Goal: Transaction & Acquisition: Book appointment/travel/reservation

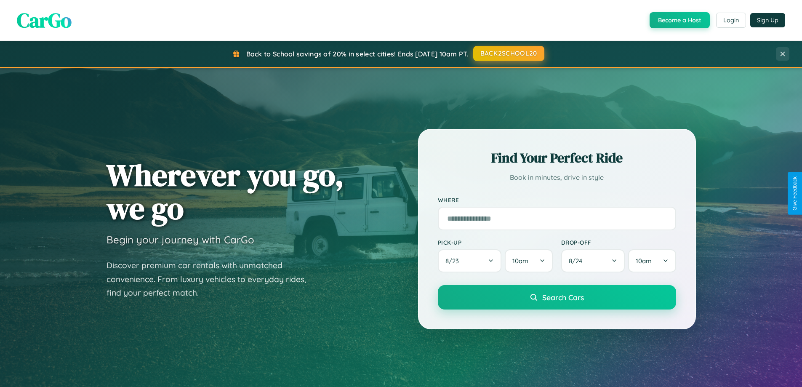
click at [508, 53] on button "BACK2SCHOOL20" at bounding box center [508, 53] width 71 height 15
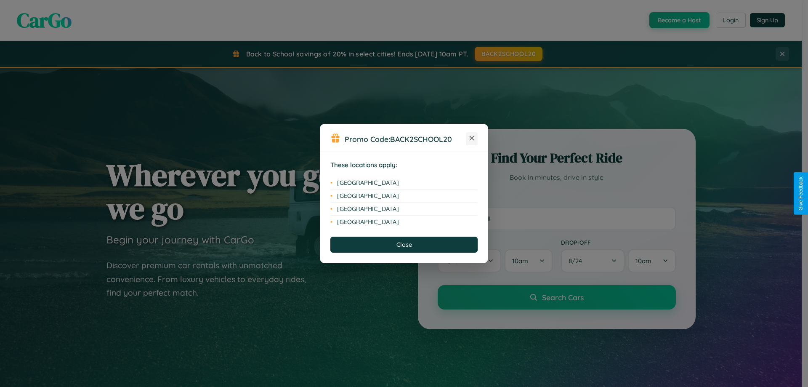
click at [472, 138] on icon at bounding box center [472, 138] width 5 height 5
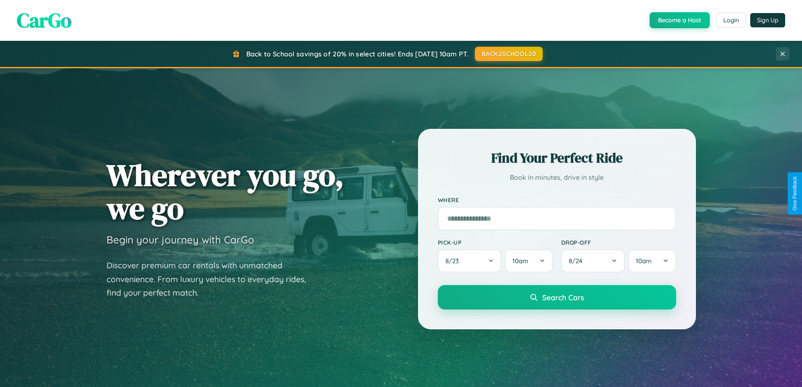
scroll to position [579, 0]
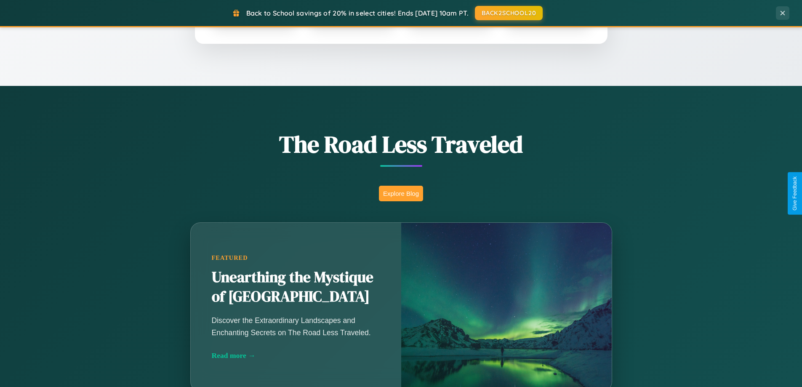
click at [401, 193] on button "Explore Blog" at bounding box center [401, 194] width 44 height 16
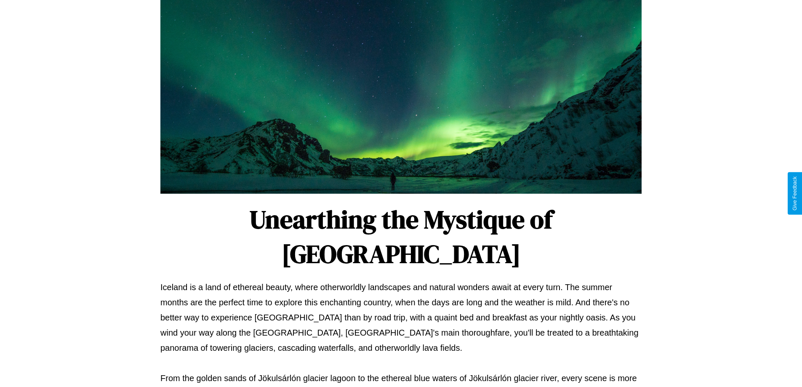
scroll to position [272, 0]
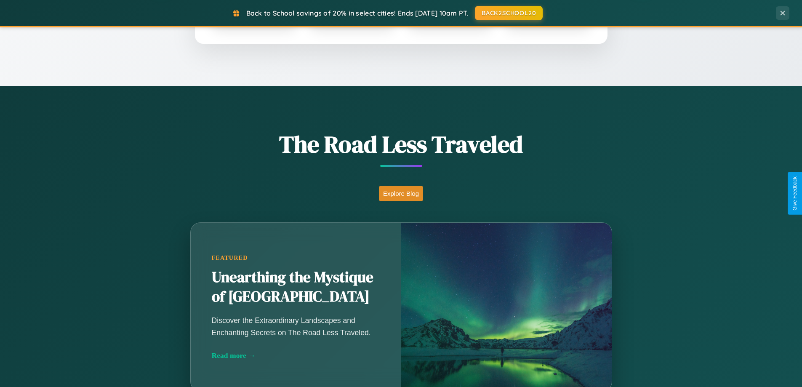
scroll to position [1352, 0]
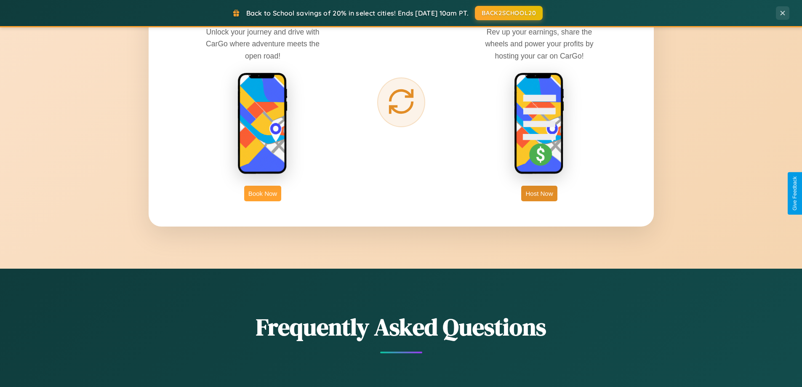
click at [263, 193] on button "Book Now" at bounding box center [262, 194] width 37 height 16
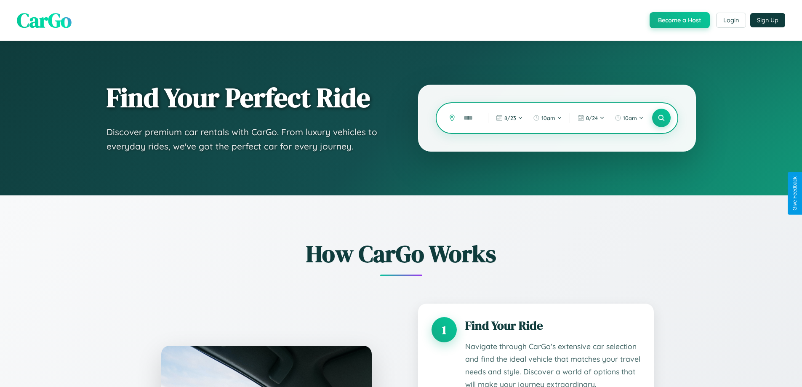
click at [469, 118] on input "text" at bounding box center [469, 118] width 20 height 15
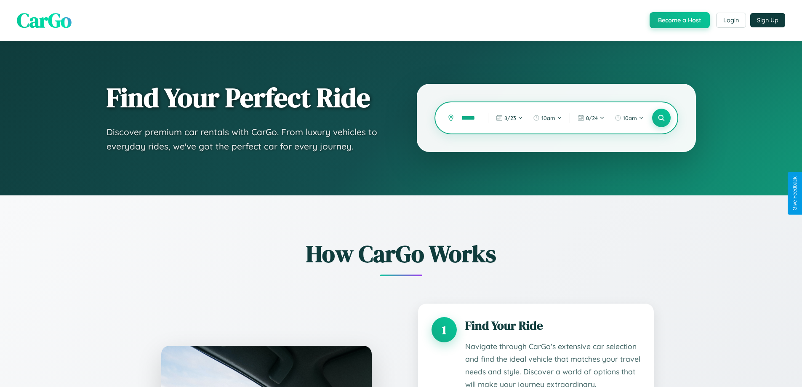
scroll to position [0, 12]
type input "********"
click at [661, 118] on icon at bounding box center [661, 118] width 8 height 8
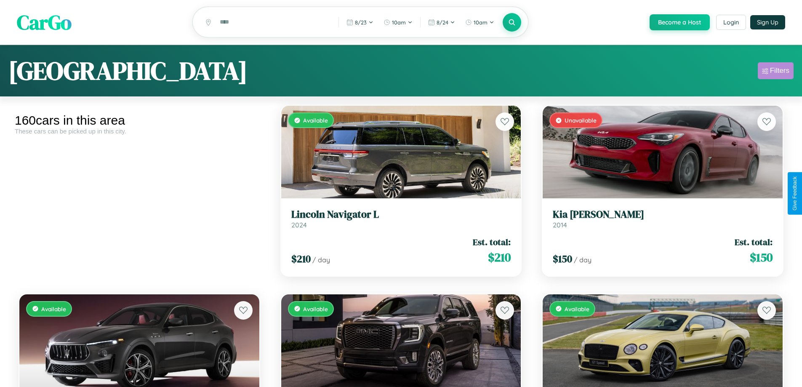
click at [775, 72] on div "Filters" at bounding box center [779, 71] width 19 height 8
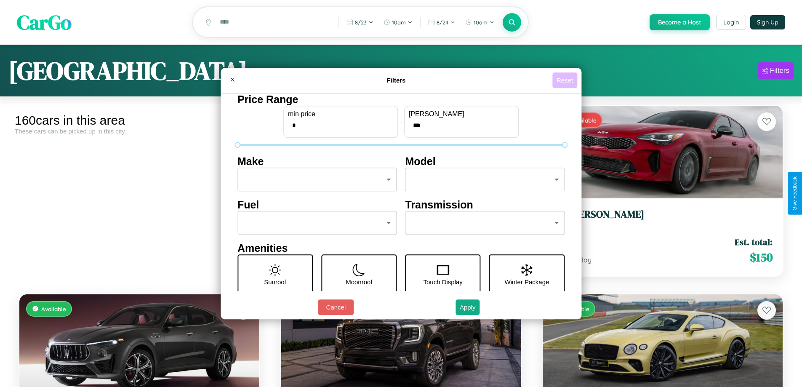
click at [566, 80] on button "Reset" at bounding box center [564, 80] width 25 height 16
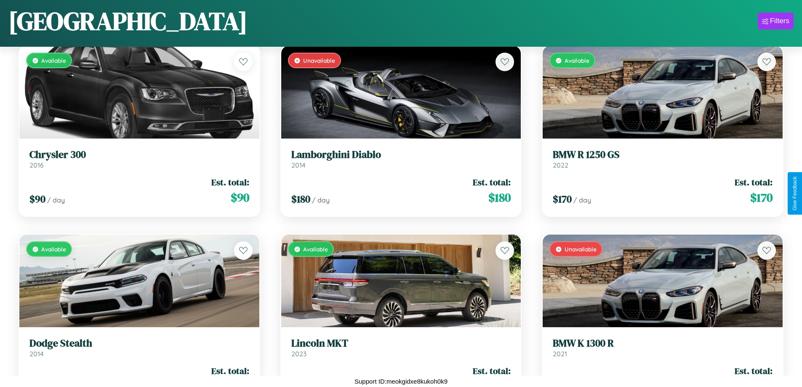
scroll to position [8412, 0]
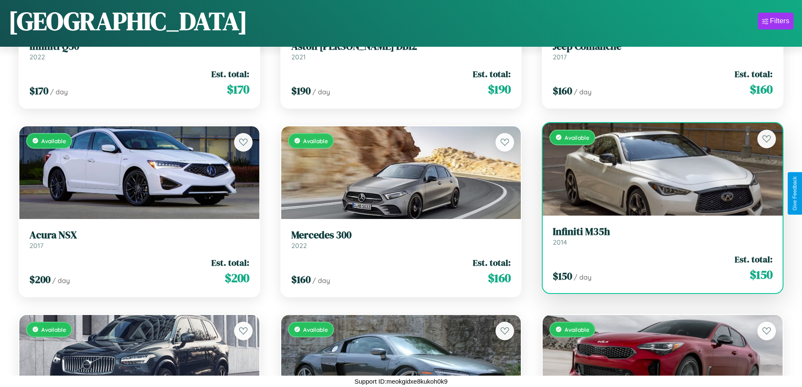
click at [657, 236] on h3 "Infiniti M35h" at bounding box center [663, 232] width 220 height 12
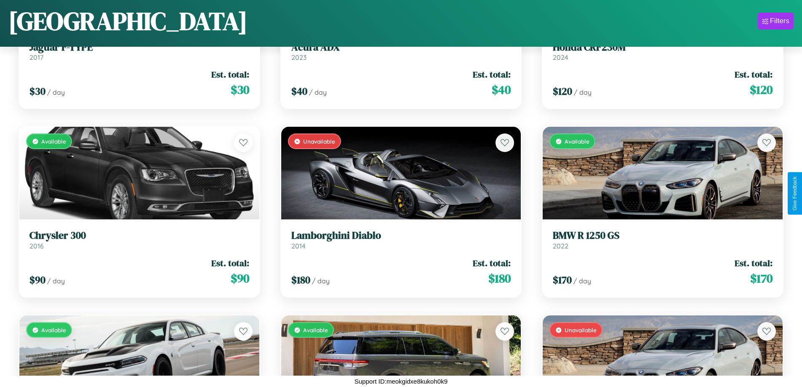
scroll to position [6527, 0]
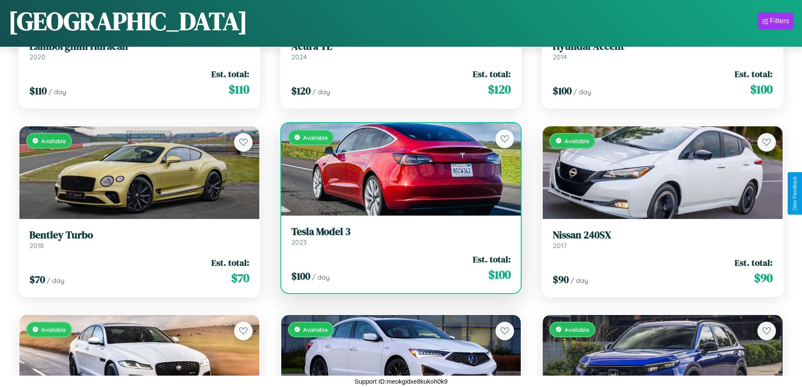
click at [397, 169] on div "Available" at bounding box center [401, 169] width 240 height 93
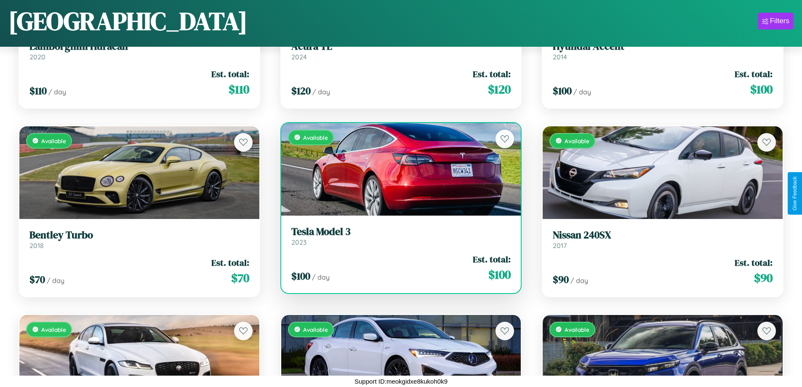
click at [397, 169] on div "Available" at bounding box center [401, 169] width 240 height 93
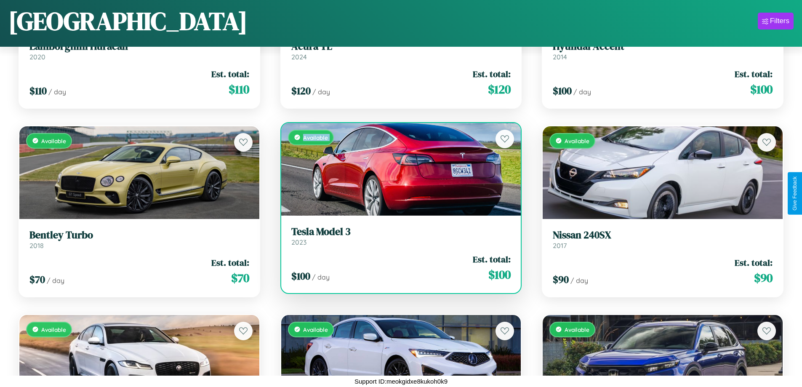
click at [397, 169] on div "Available" at bounding box center [401, 169] width 240 height 93
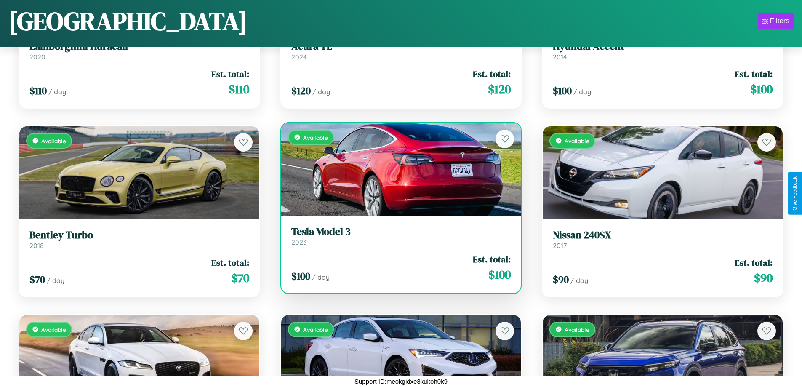
click at [397, 169] on div "Available" at bounding box center [401, 169] width 240 height 93
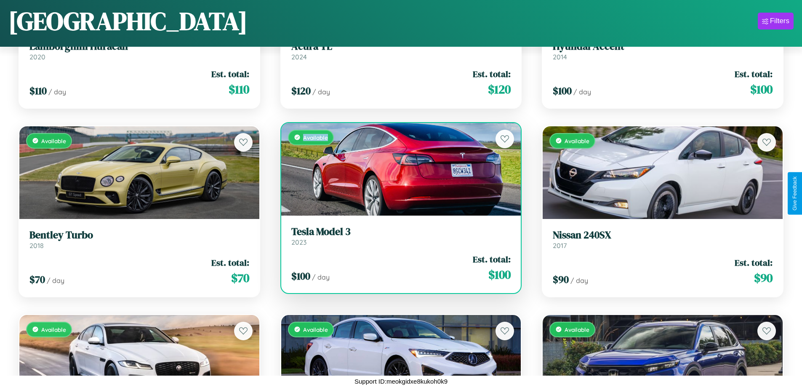
click at [397, 169] on div "Available" at bounding box center [401, 169] width 240 height 93
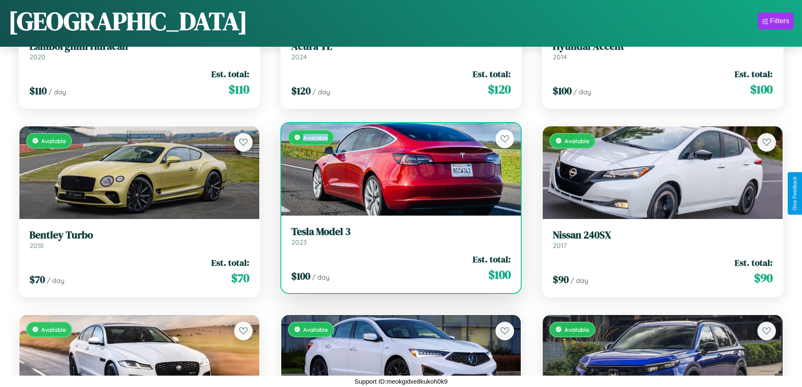
click at [397, 236] on h3 "Tesla Model 3" at bounding box center [401, 232] width 220 height 12
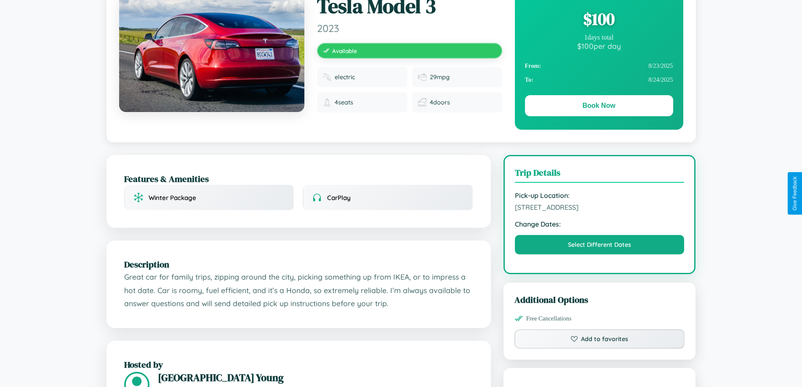
scroll to position [91, 0]
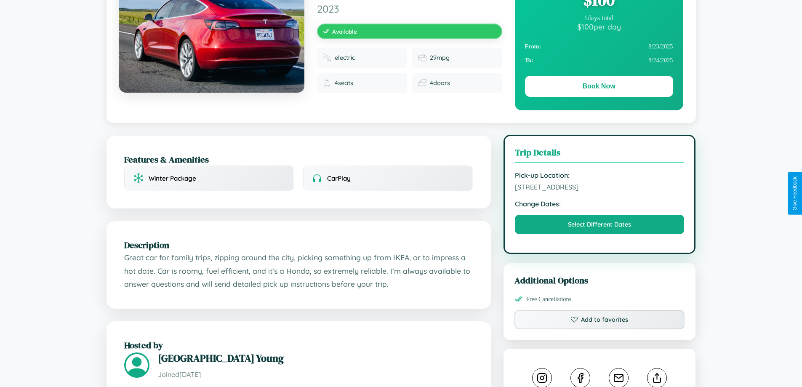
click at [599, 191] on span "5811 Church Street Brisbane Queensland 96828 Australia" at bounding box center [600, 187] width 170 height 8
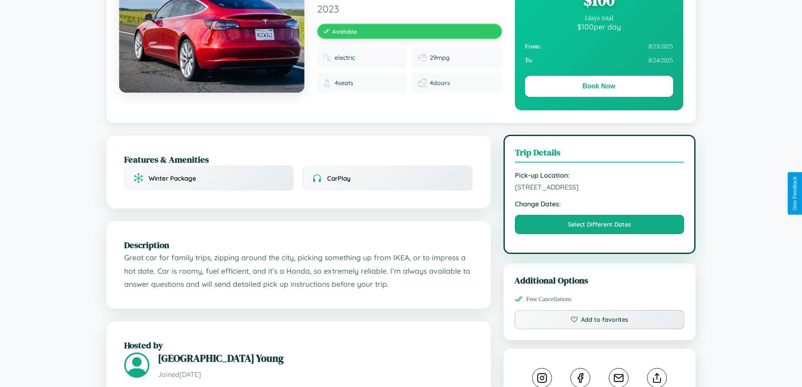
click at [599, 191] on span "5811 Church Street Brisbane Queensland 96828 Australia" at bounding box center [600, 187] width 170 height 8
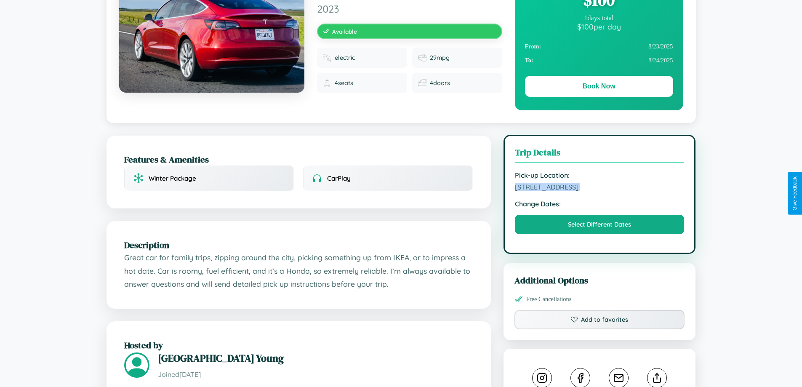
click at [599, 191] on span "5811 Church Street Brisbane Queensland 96828 Australia" at bounding box center [600, 187] width 170 height 8
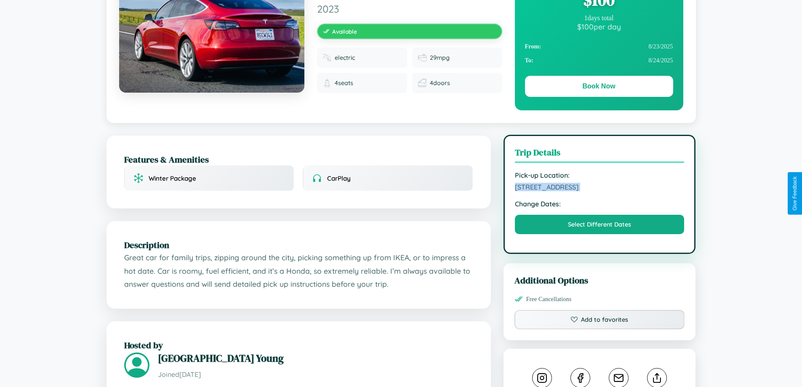
click at [599, 191] on span "5811 Church Street Brisbane Queensland 96828 Australia" at bounding box center [600, 187] width 170 height 8
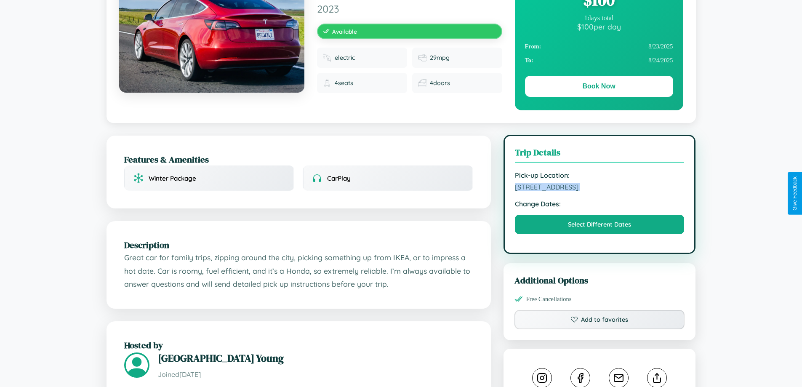
click at [599, 191] on span "5811 Church Street Brisbane Queensland 96828 Australia" at bounding box center [600, 187] width 170 height 8
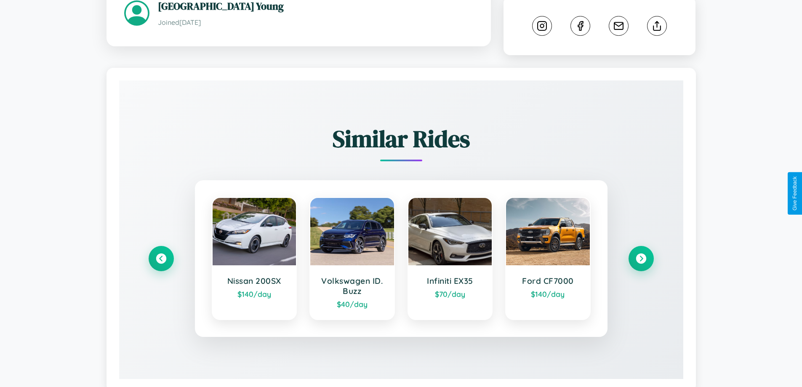
scroll to position [477, 0]
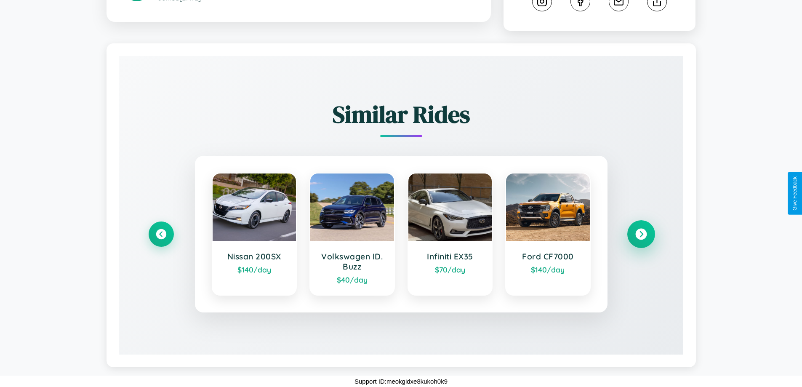
click at [641, 234] on icon at bounding box center [640, 234] width 11 height 11
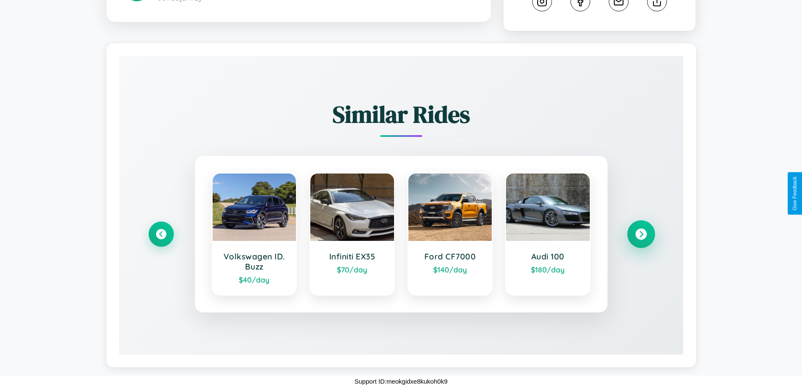
click at [641, 234] on icon at bounding box center [640, 234] width 11 height 11
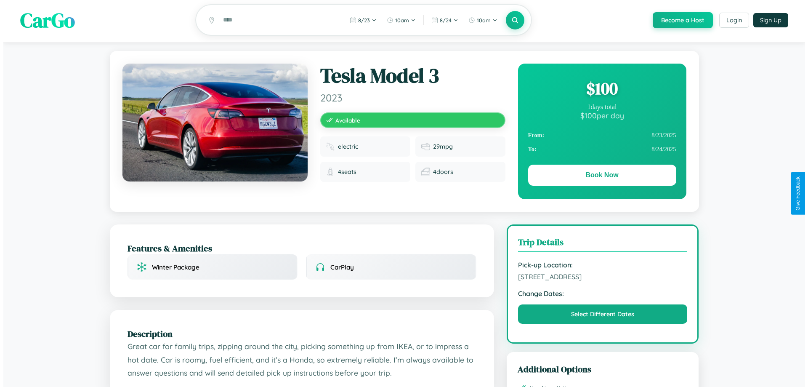
scroll to position [0, 0]
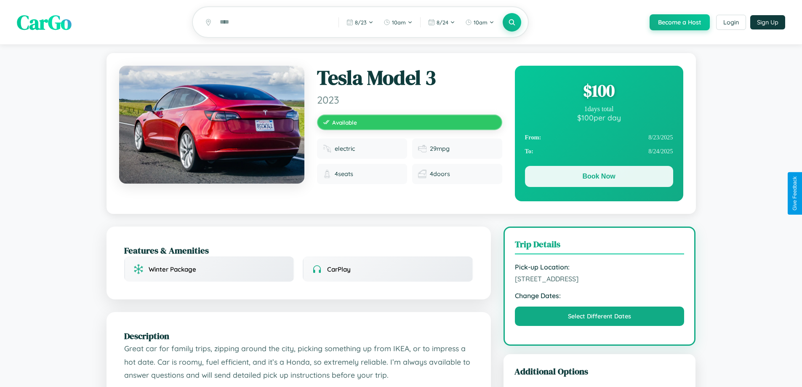
click at [599, 178] on button "Book Now" at bounding box center [599, 176] width 148 height 21
